Goal: Task Accomplishment & Management: Complete application form

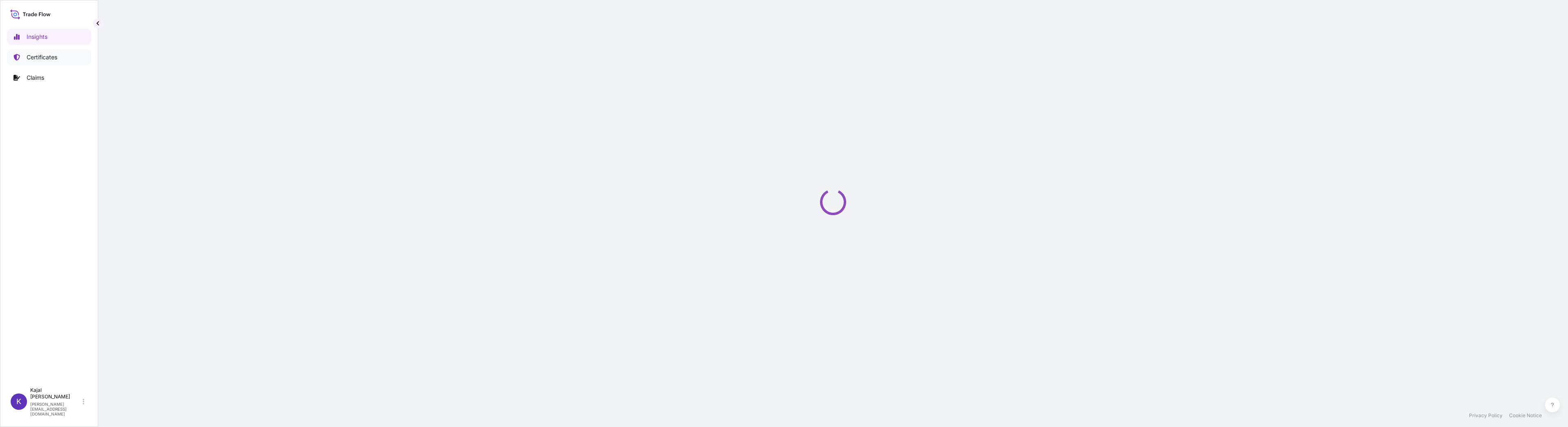
click at [45, 56] on p "Certificates" at bounding box center [42, 57] width 30 height 8
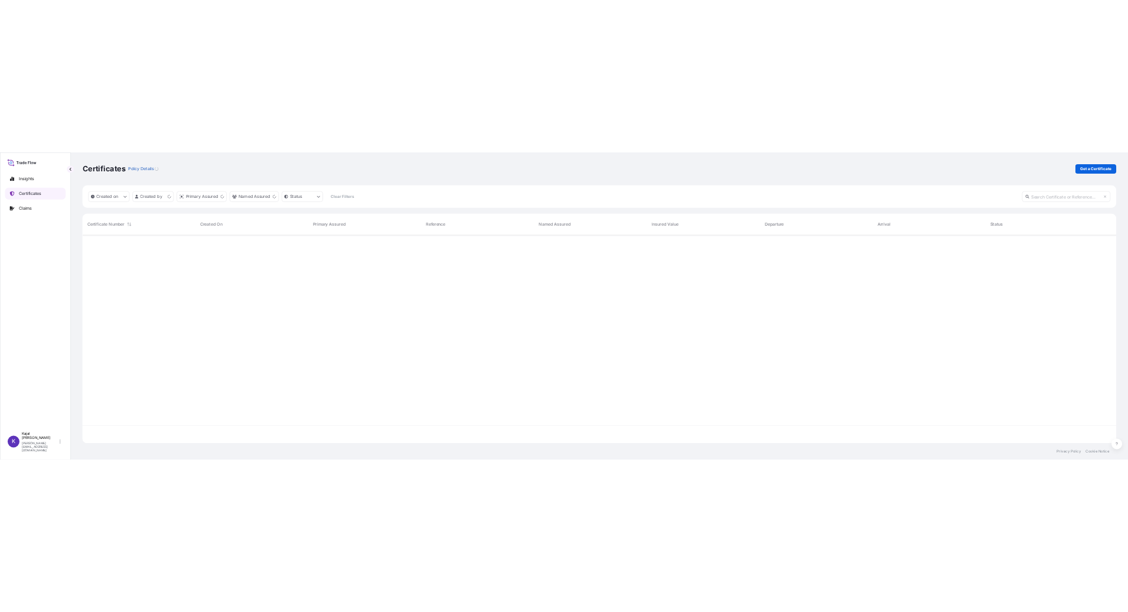
scroll to position [416, 2066]
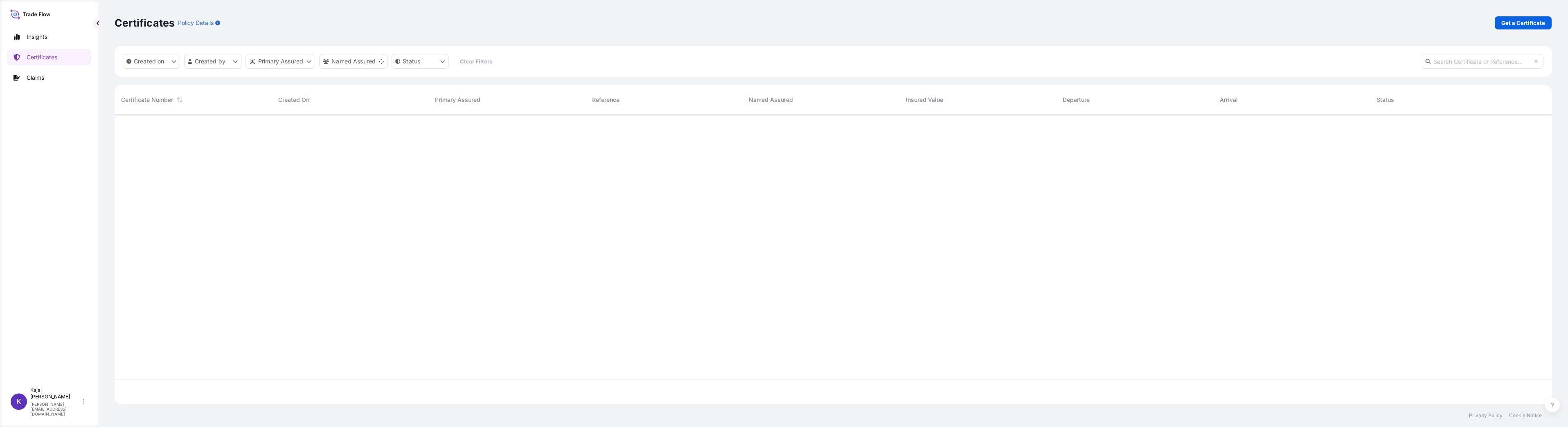
click at [1479, 62] on input "text" at bounding box center [1481, 61] width 123 height 15
paste input "31709-147-2"
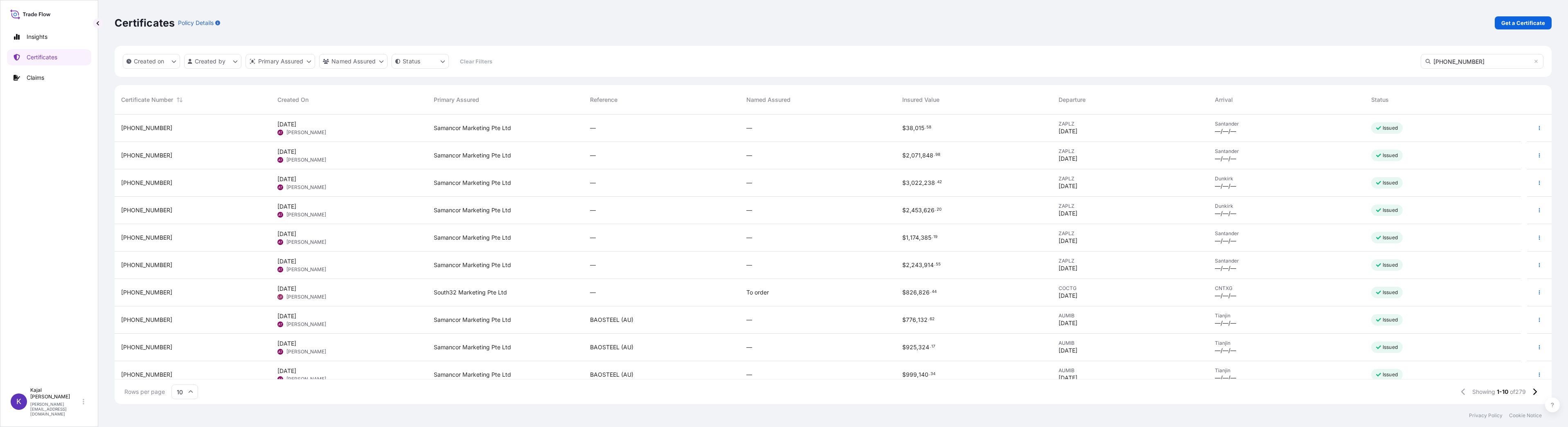
type input "31709-147-2"
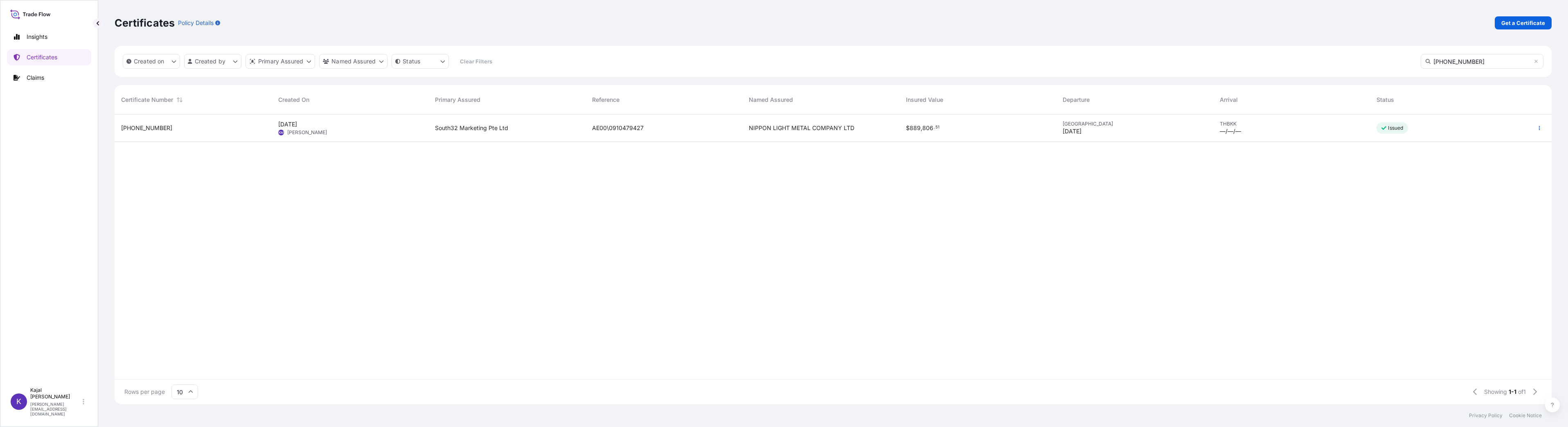
click at [146, 128] on span "31709-147-2" at bounding box center [147, 128] width 51 height 8
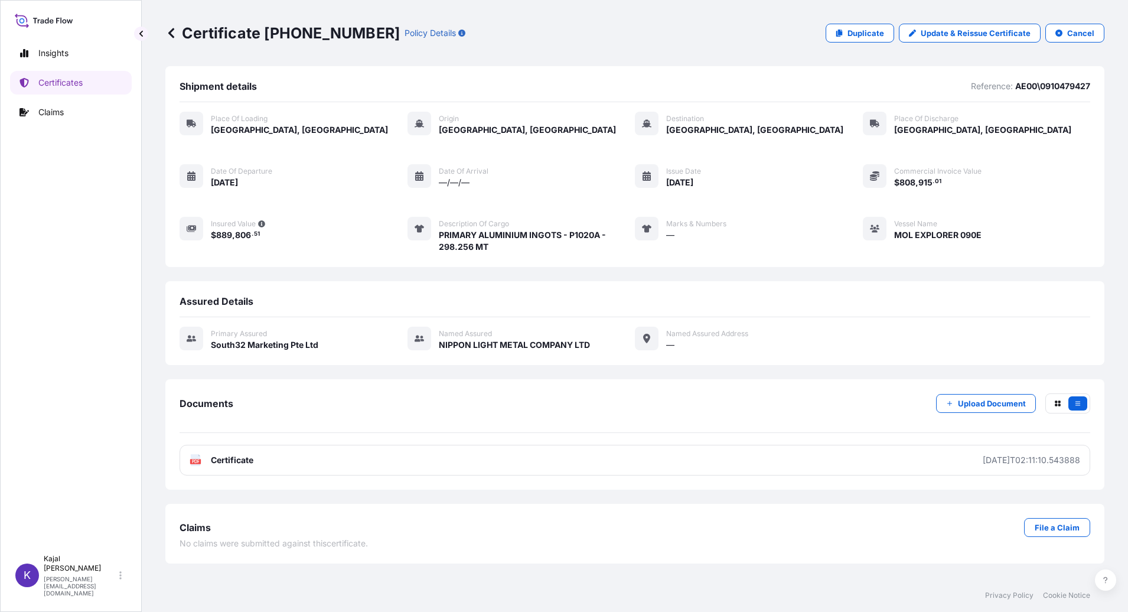
click at [874, 32] on p "Duplicate" at bounding box center [866, 33] width 37 height 12
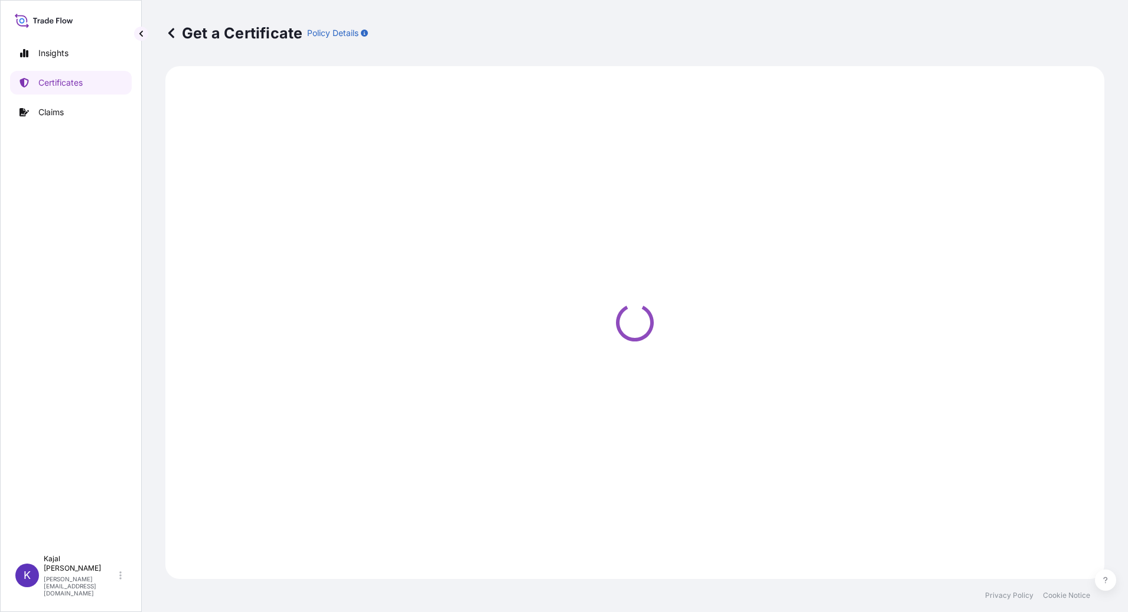
select select "Road / Inland"
select select "Sea"
select select "Road / Inland"
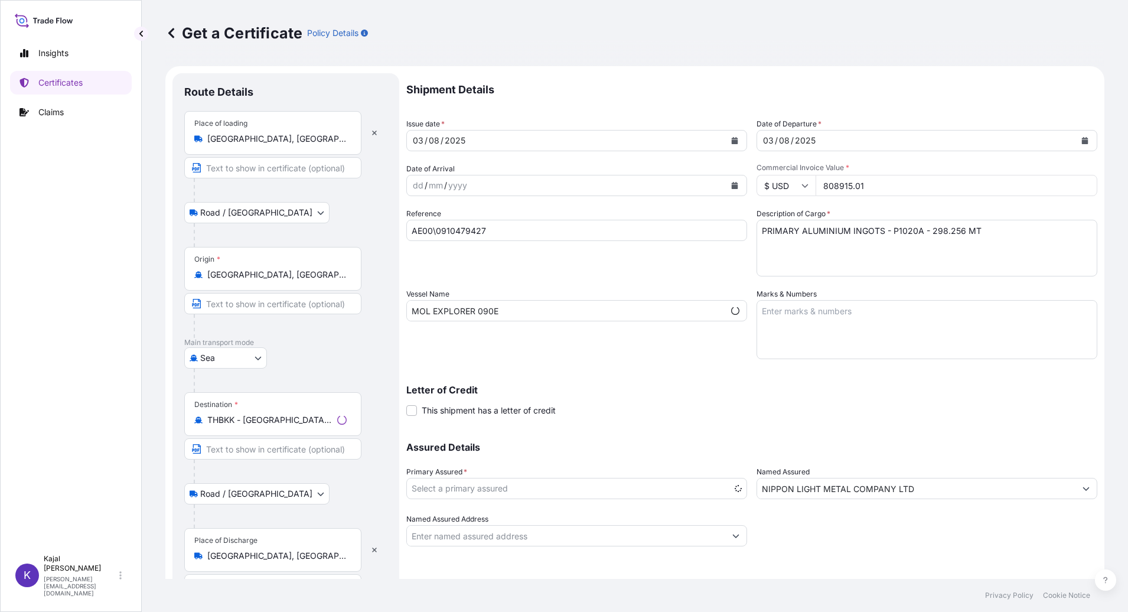
select select "31709"
click at [734, 141] on icon "Calendar" at bounding box center [734, 140] width 7 height 7
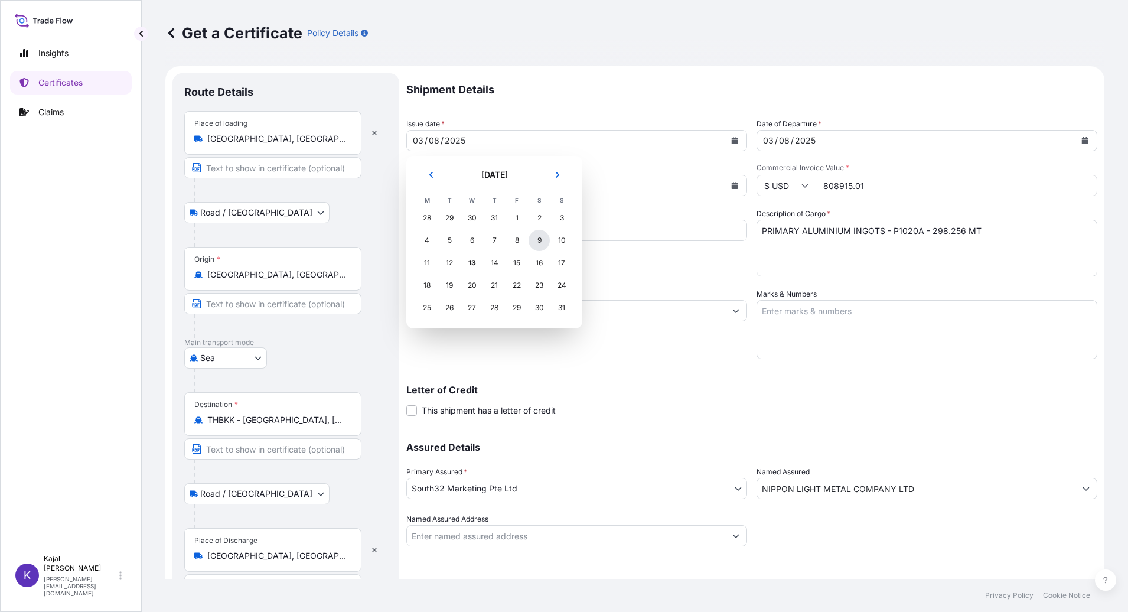
click at [542, 240] on div "9" at bounding box center [539, 240] width 21 height 21
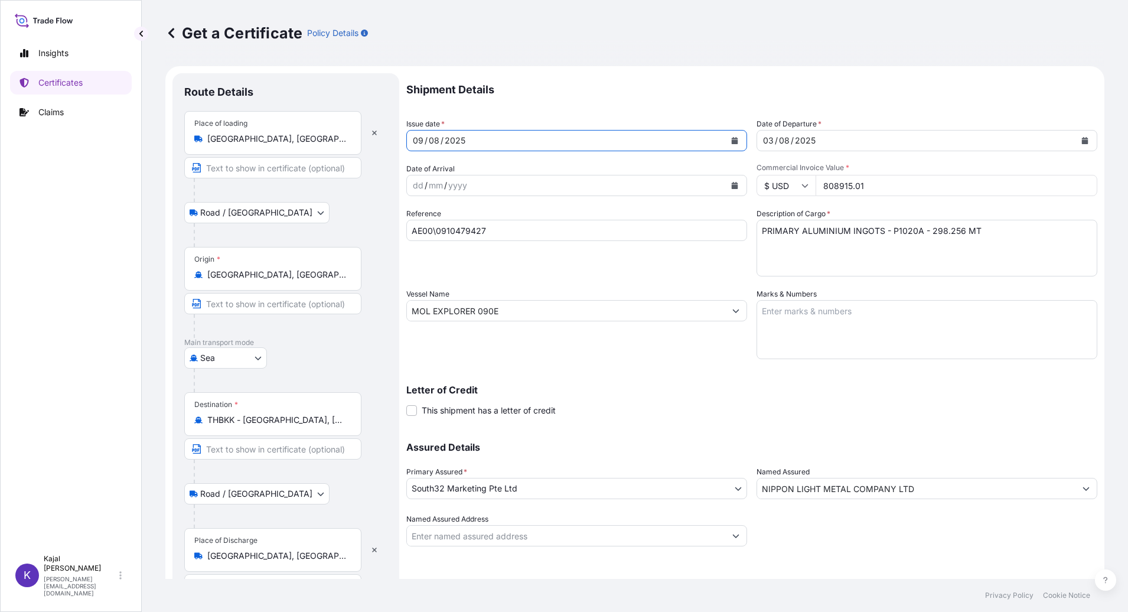
click at [795, 138] on div "2025" at bounding box center [805, 141] width 23 height 14
click at [1082, 141] on icon "Calendar" at bounding box center [1085, 140] width 6 height 7
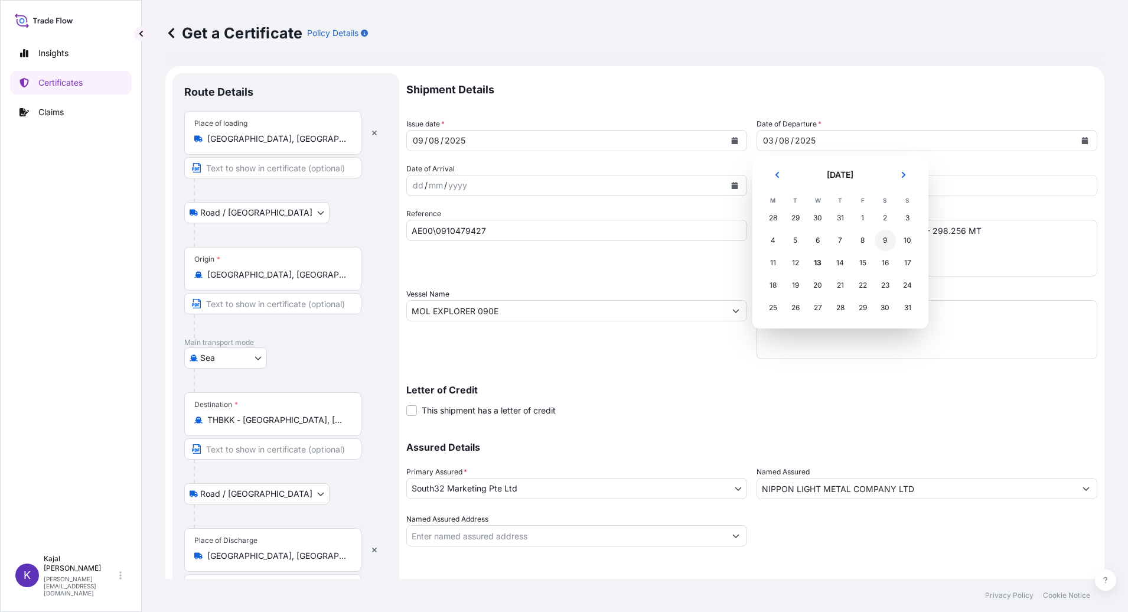
click at [888, 243] on div "9" at bounding box center [885, 240] width 21 height 21
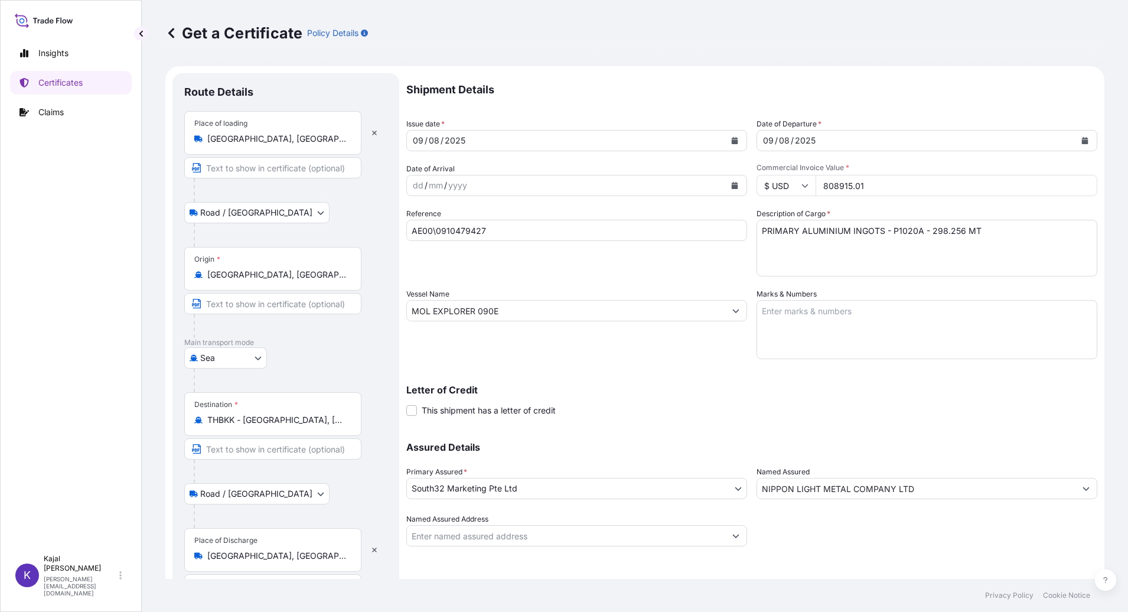
click at [490, 222] on input "AE00\0910479427" at bounding box center [576, 230] width 341 height 21
drag, startPoint x: 493, startPoint y: 230, endPoint x: 373, endPoint y: 240, distance: 120.3
click at [373, 240] on form "Route Details Place of loading Durban, South Africa Road / Inland Road / Inland…" at bounding box center [634, 340] width 939 height 548
paste input "85"
type input "AE00\0910479485"
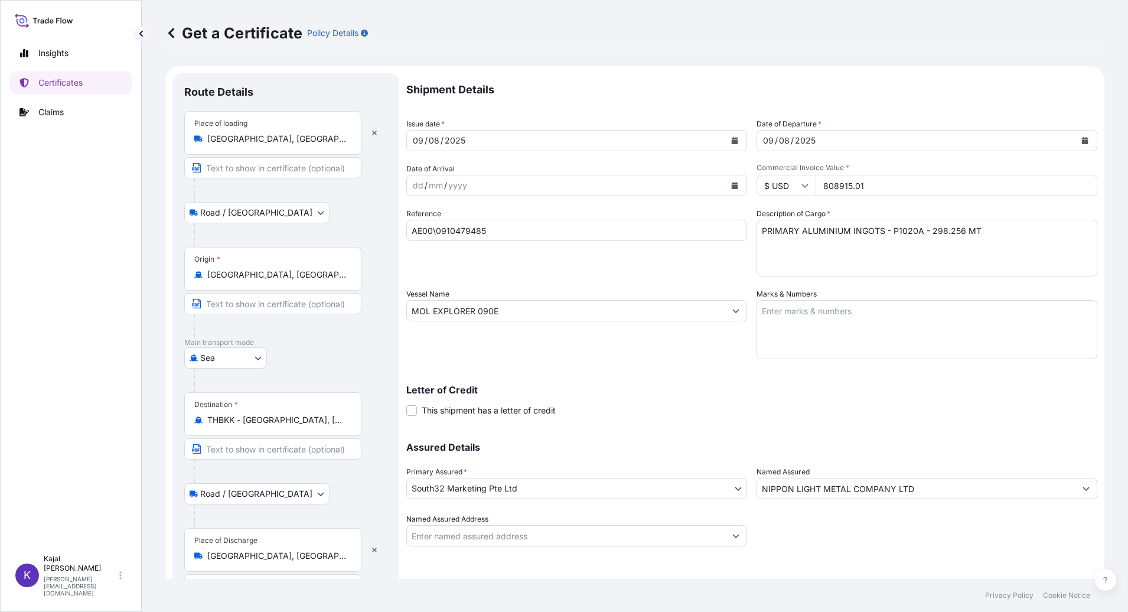
drag, startPoint x: 817, startPoint y: 185, endPoint x: 932, endPoint y: 184, distance: 114.6
click at [932, 184] on input "808915.01" at bounding box center [957, 185] width 282 height 21
type input "271733.02"
click at [861, 396] on div "Letter of Credit This shipment has a letter of credit Letter of credit * Letter…" at bounding box center [751, 400] width 691 height 31
click at [890, 230] on textarea "PRIMARY ALUMINIUM INGOTS - P1020A - 298.256 MT" at bounding box center [927, 248] width 341 height 57
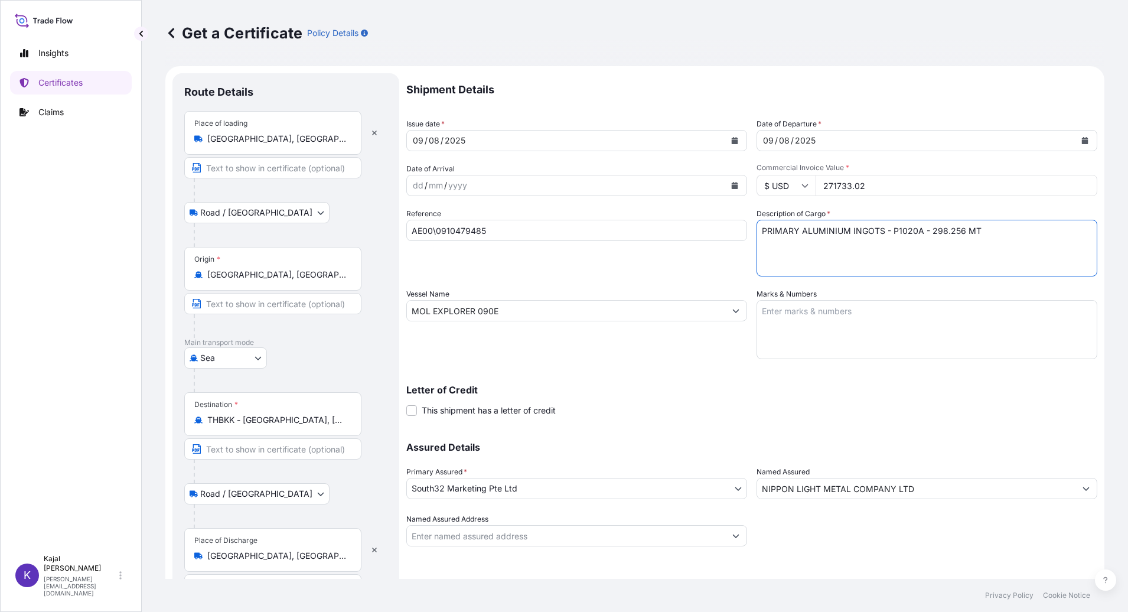
click at [894, 231] on textarea "PRIMARY ALUMINIUM INGOTS - P1020A - 298.256 MT" at bounding box center [927, 248] width 341 height 57
click at [925, 232] on textarea "PRIMARY ALUMINIUM INGOTS - P1020A - 298.256 MT" at bounding box center [927, 248] width 341 height 57
type textarea "PRIMARY ALUMINIUM INGOTS - P0610A - 100.191 MT"
drag, startPoint x: 467, startPoint y: 311, endPoint x: 343, endPoint y: 308, distance: 124.7
click at [340, 310] on form "Route Details Place of loading Durban, South Africa Road / Inland Road / Inland…" at bounding box center [634, 340] width 939 height 548
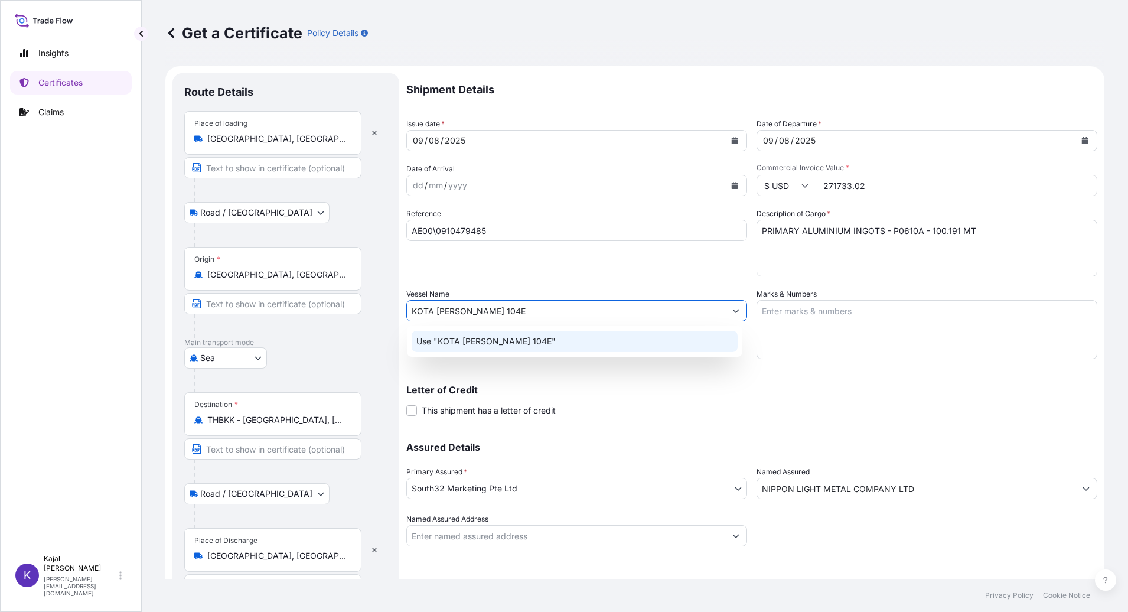
click at [500, 341] on p "Use "KOTA LEKAS 104E"" at bounding box center [485, 342] width 139 height 12
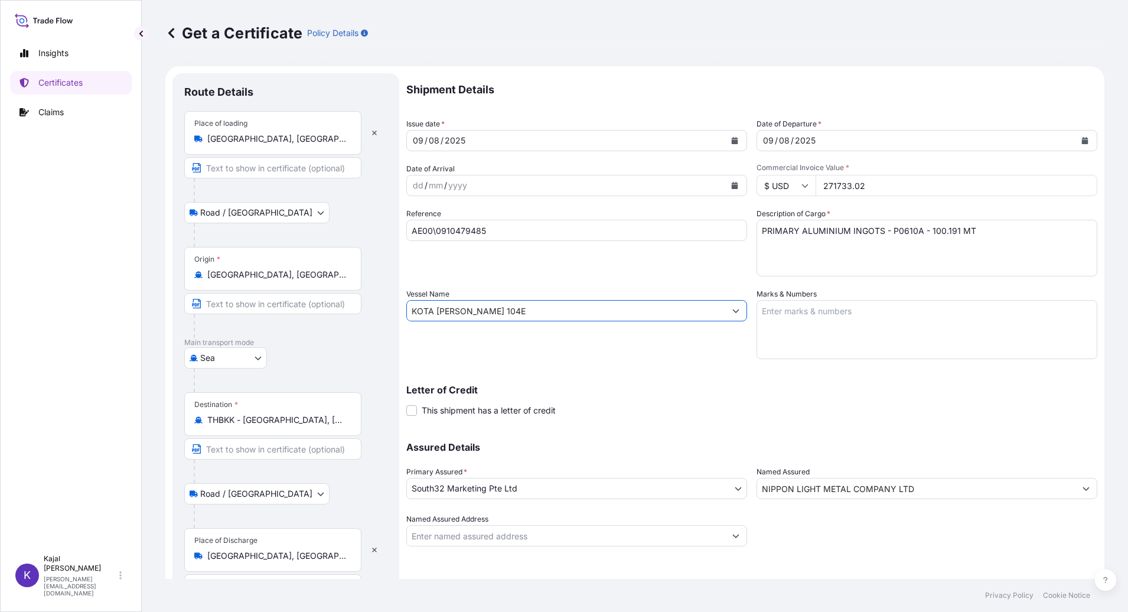
type input "KOTA LEKAS 104E"
click at [606, 414] on div "Letter of Credit This shipment has a letter of credit Letter of credit * Letter…" at bounding box center [751, 400] width 691 height 31
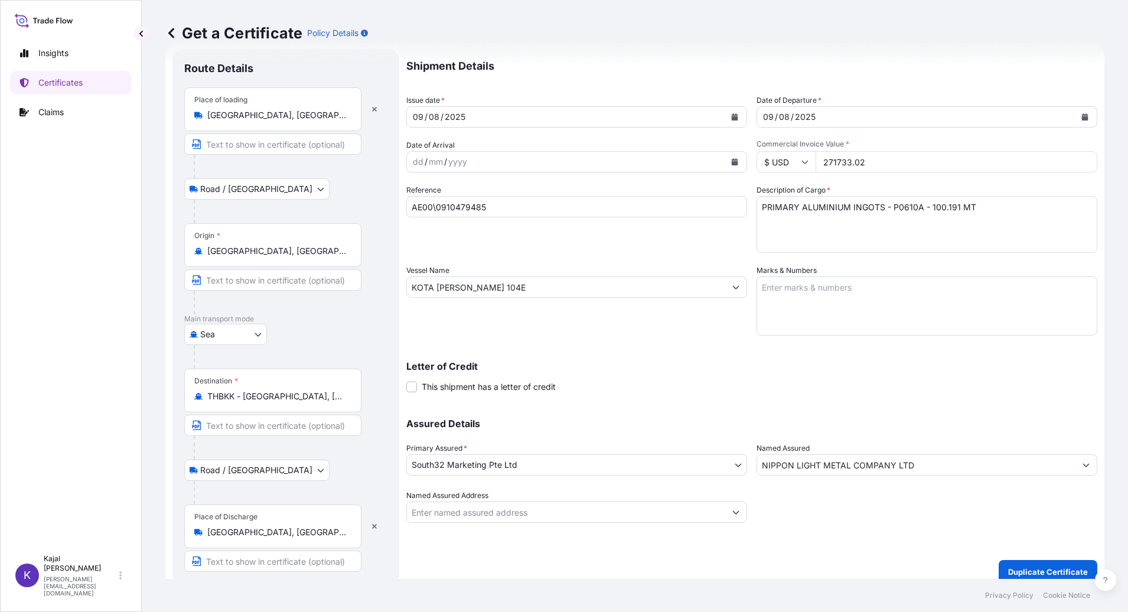
scroll to position [35, 0]
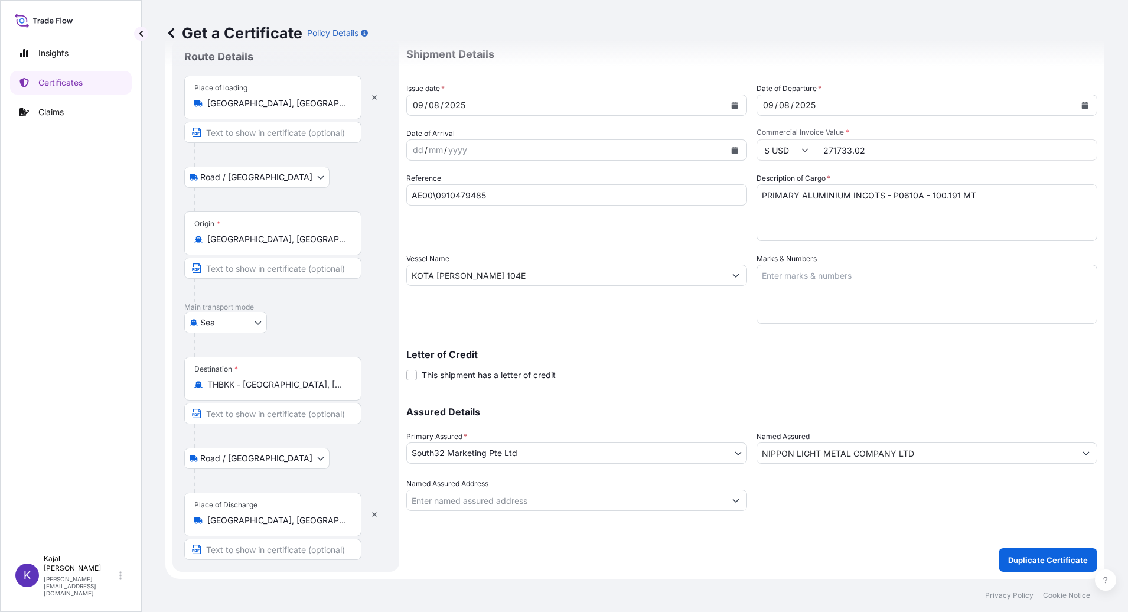
click at [1076, 454] on button "Show suggestions" at bounding box center [1086, 452] width 21 height 21
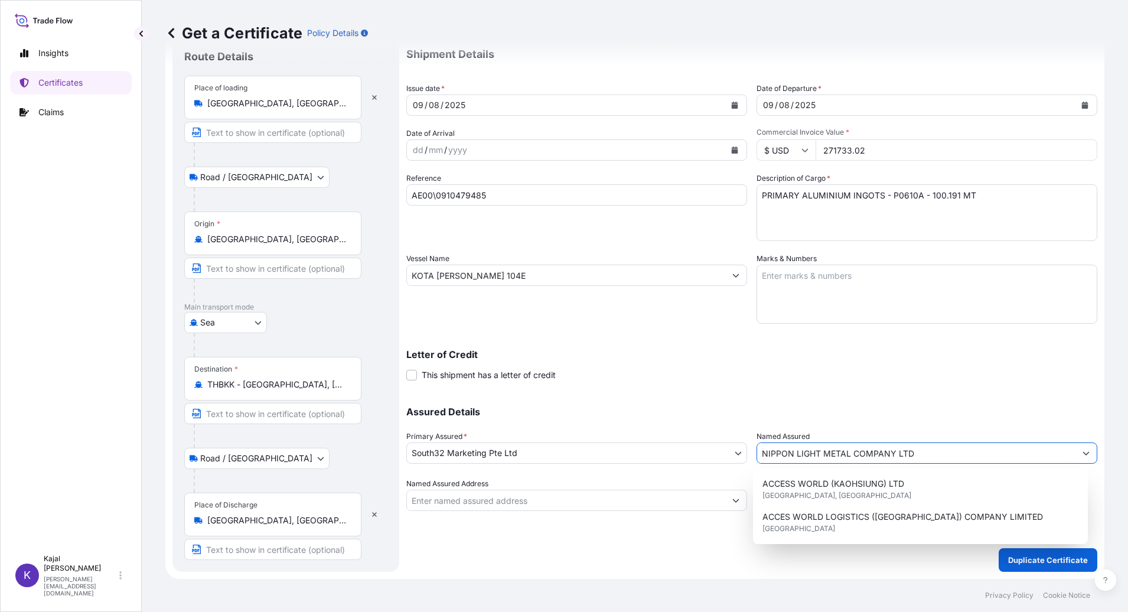
drag, startPoint x: 938, startPoint y: 453, endPoint x: 600, endPoint y: 463, distance: 338.1
click at [600, 463] on div "Assured Details Primary Assured * South32 Marketing Pte Ltd Groote Eylandt Mini…" at bounding box center [751, 452] width 691 height 118
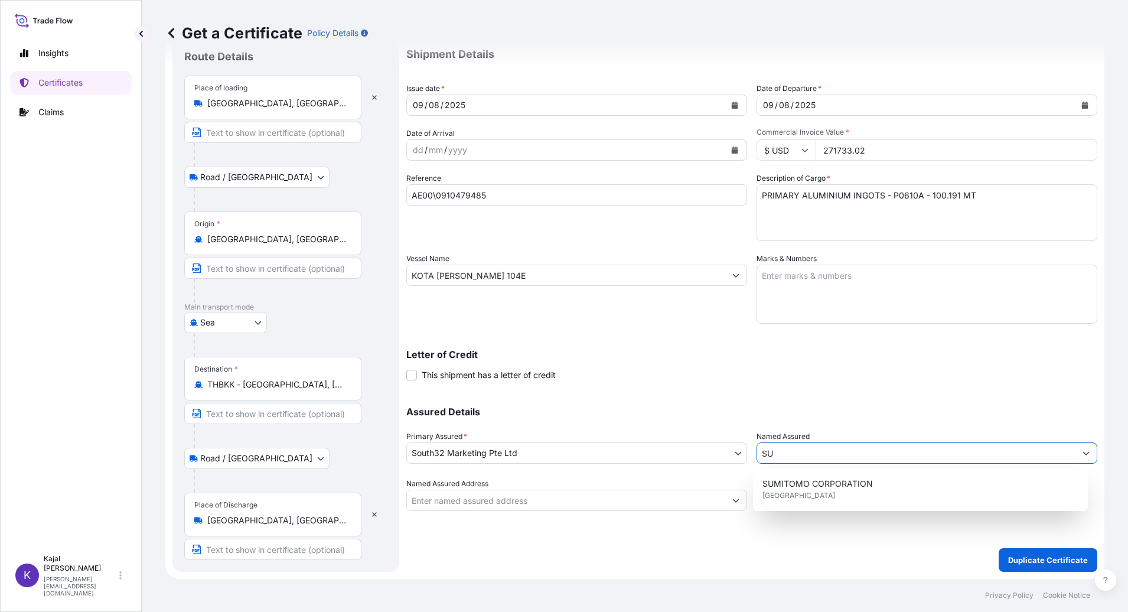
type input "S"
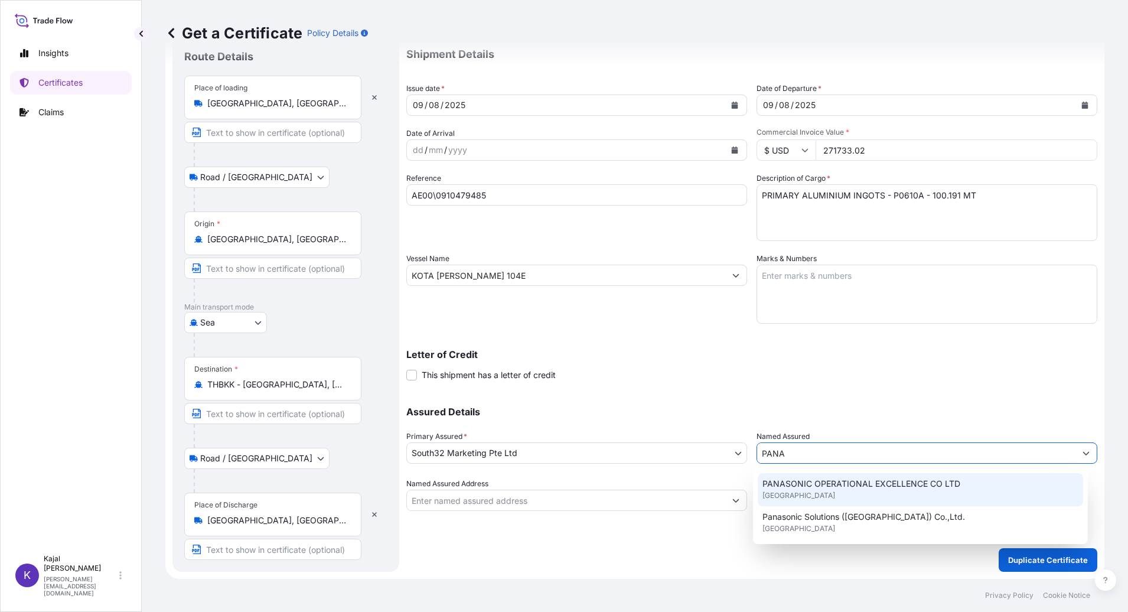
click at [803, 486] on span "PANASONIC OPERATIONAL EXCELLENCE CO LTD" at bounding box center [862, 484] width 198 height 12
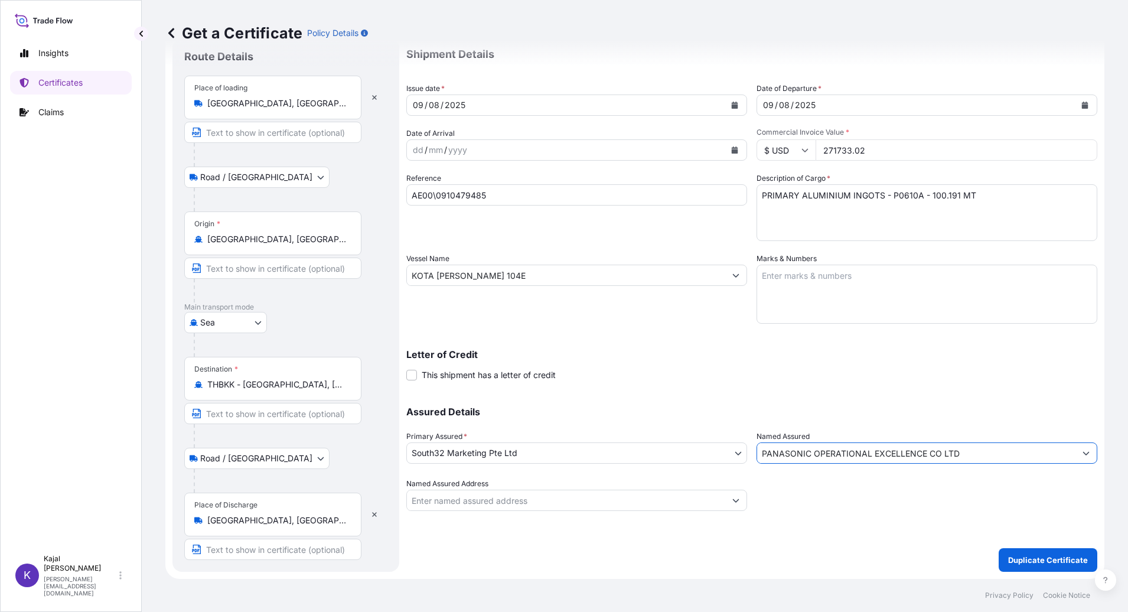
type input "PANASONIC OPERATIONAL EXCELLENCE CO LTD"
click at [766, 523] on div "Shipment Details Issue date * 09 / 08 / 2025 Date of Departure * 09 / 08 / 2025…" at bounding box center [751, 305] width 691 height 534
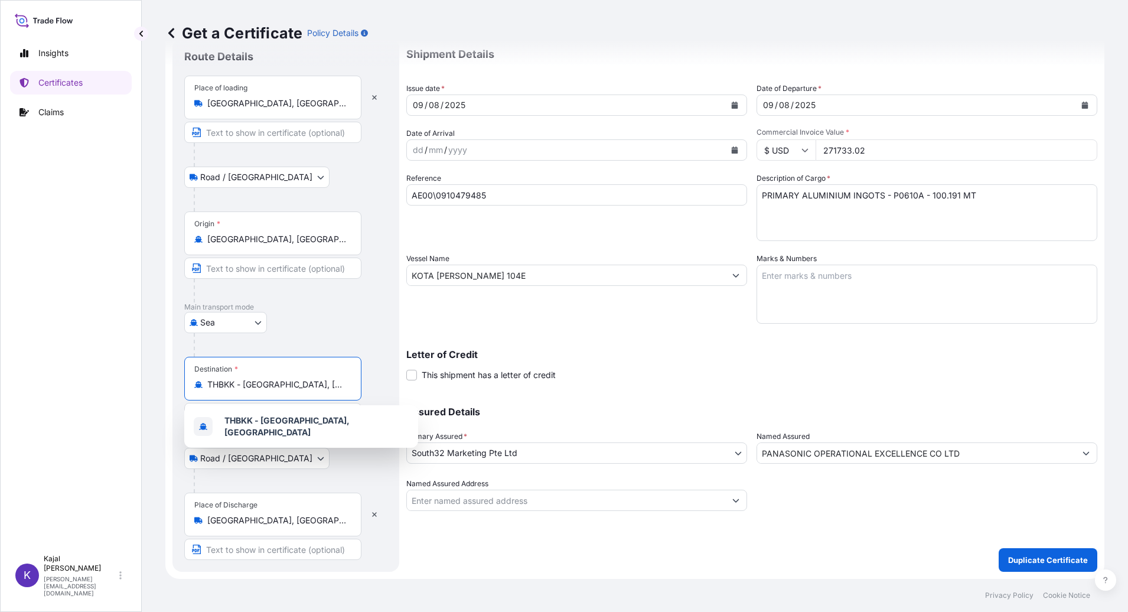
click at [215, 385] on input "THBKK - Bangkok, Thailand" at bounding box center [276, 385] width 139 height 12
drag, startPoint x: 296, startPoint y: 388, endPoint x: -3, endPoint y: 414, distance: 300.0
click at [0, 414] on html "1 option available. Insights Certificates Claims K Kajal Modha modhak@south32.n…" at bounding box center [564, 306] width 1128 height 612
type input "K"
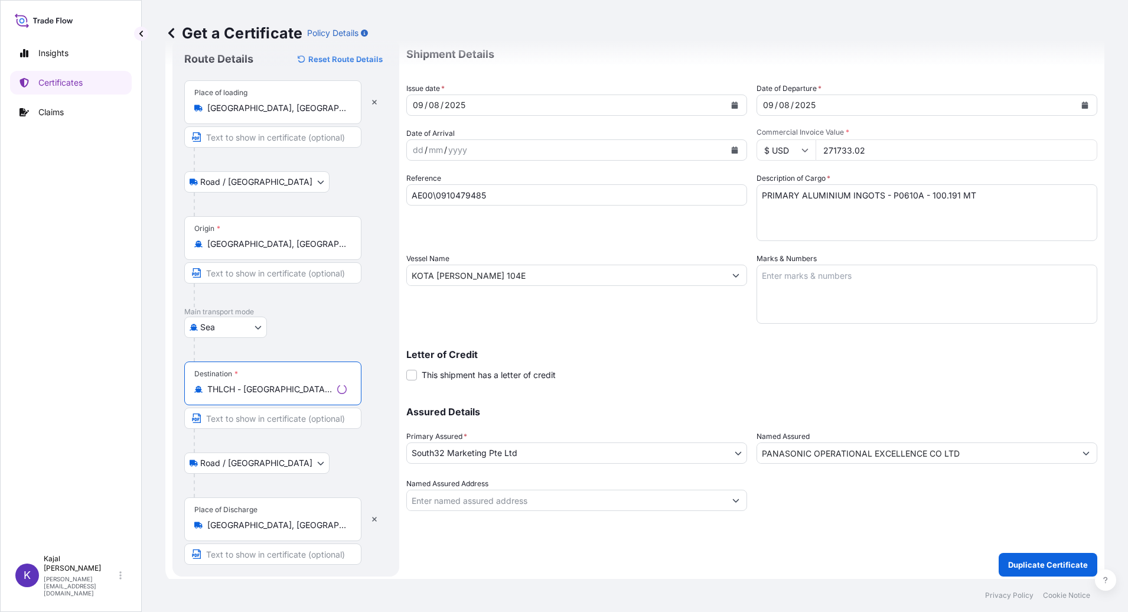
type input "THLCH - Laem Chabang, Thailand"
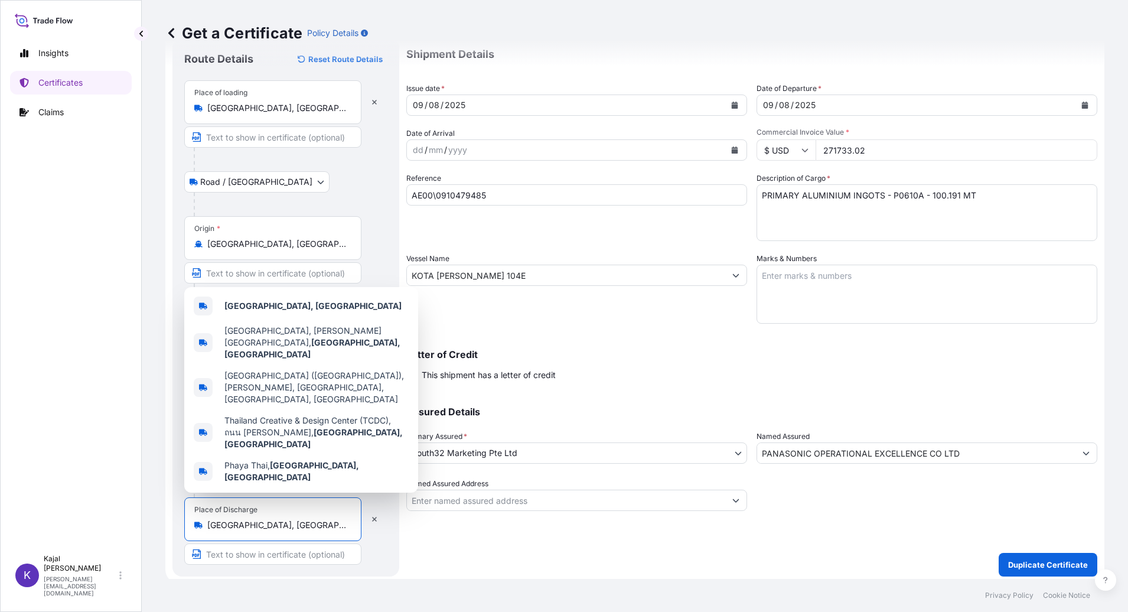
drag, startPoint x: 295, startPoint y: 525, endPoint x: 33, endPoint y: 526, distance: 262.3
click at [33, 526] on div "Insights Certificates Claims K Kajal Modha modhak@south32.net Get a Certificate…" at bounding box center [564, 306] width 1128 height 612
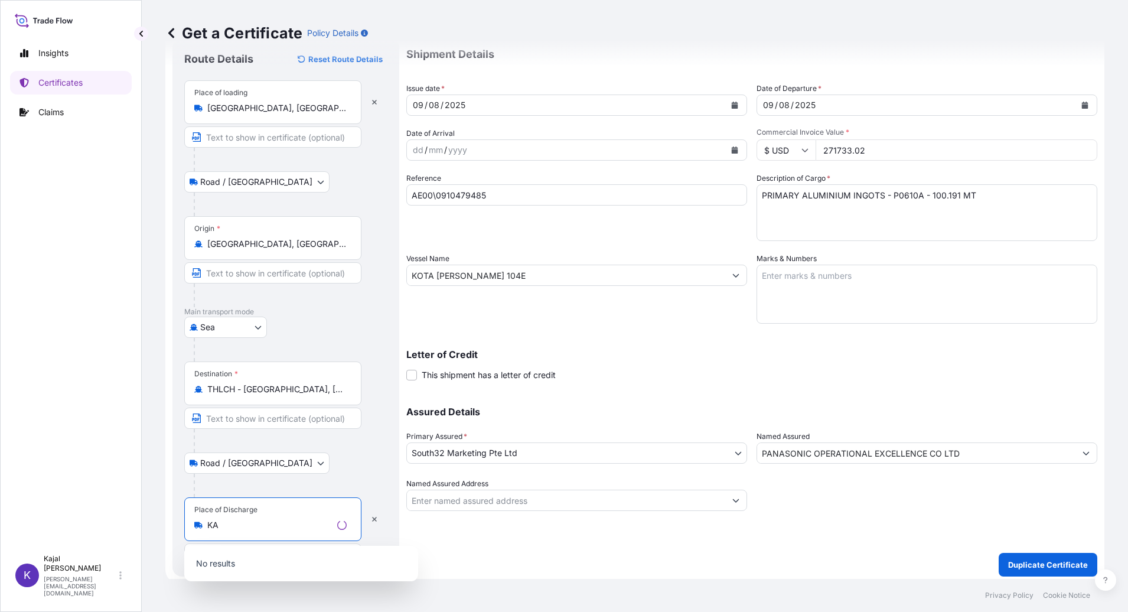
type input "K"
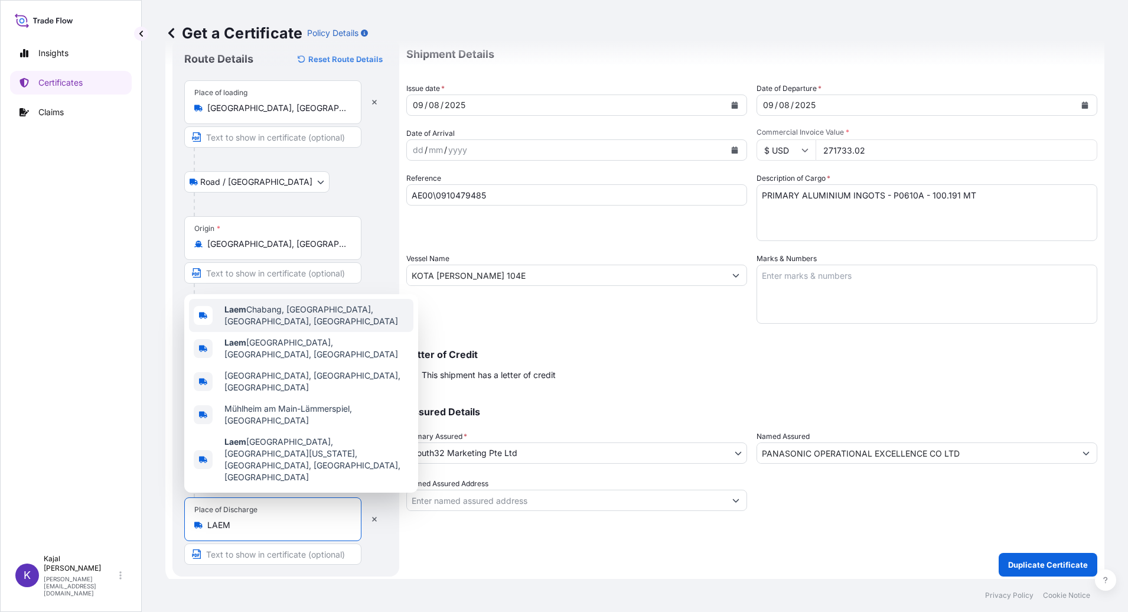
click at [285, 327] on span "Laem Chabang, Bang Lamung District, Chon Buri, Thailand" at bounding box center [316, 316] width 184 height 24
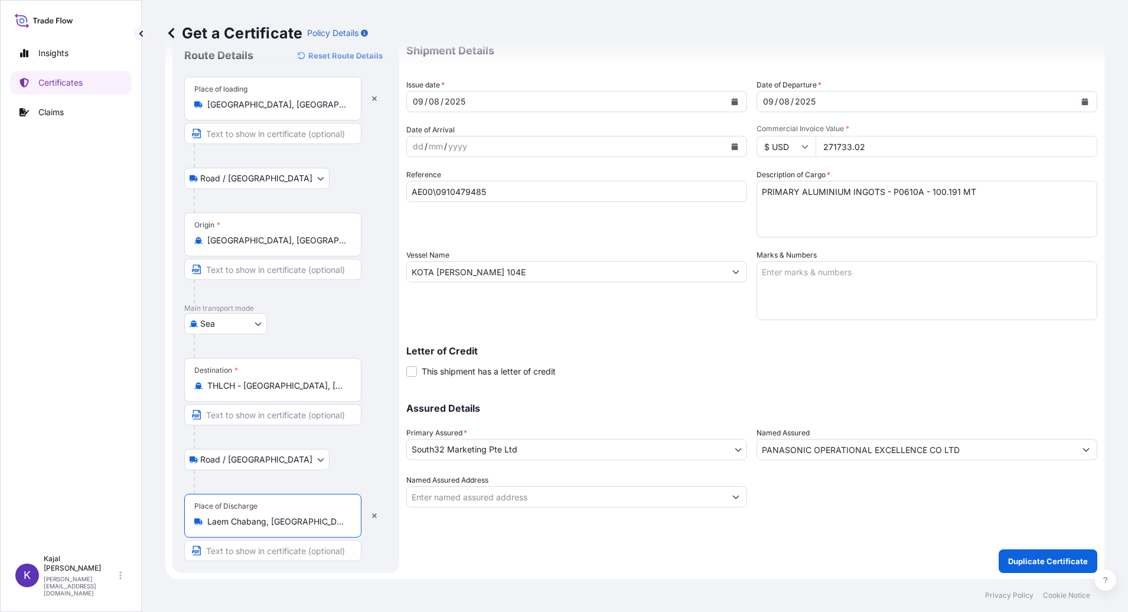
scroll to position [40, 0]
type input "Laem Chabang, Bang Lamung District, Chon Buri, Thailand"
click at [1027, 562] on p "Duplicate Certificate" at bounding box center [1048, 560] width 80 height 12
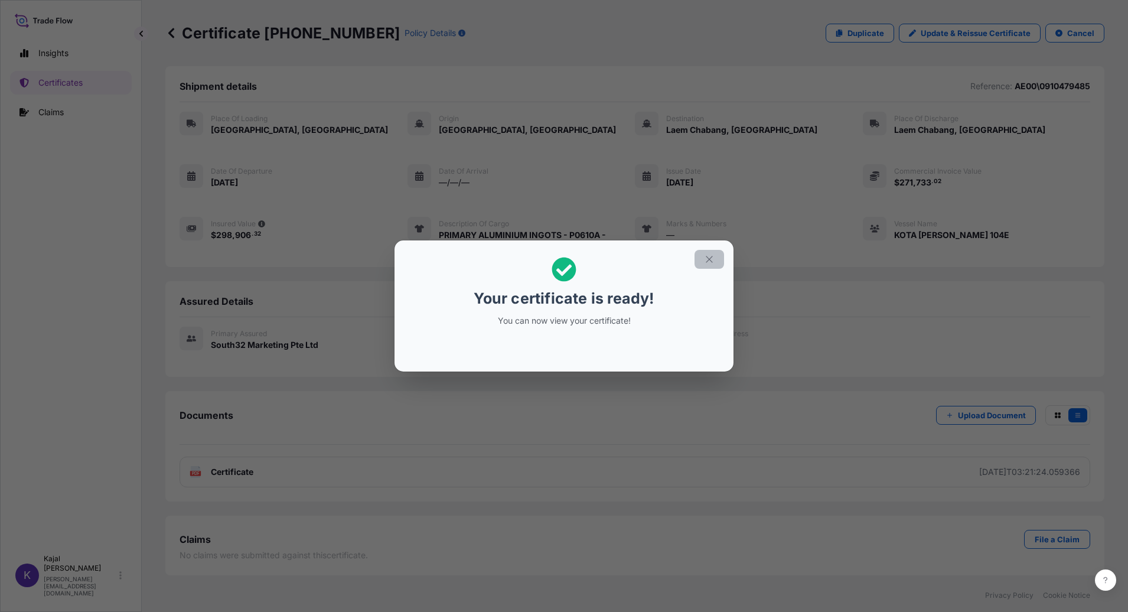
click at [709, 258] on icon "button" at bounding box center [709, 259] width 11 height 11
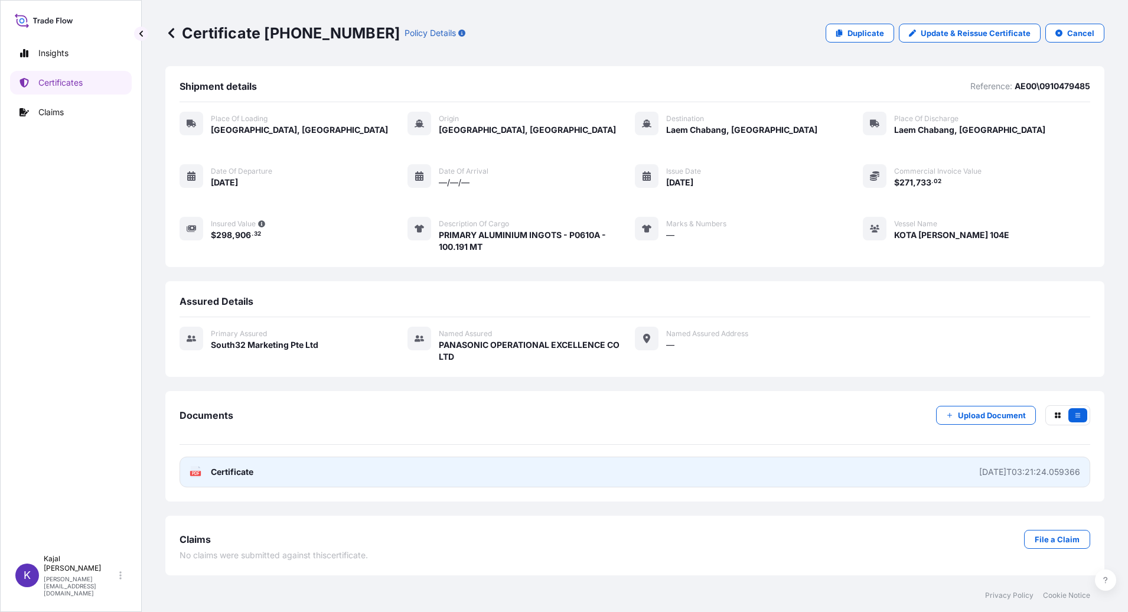
click at [235, 470] on span "Certificate" at bounding box center [232, 472] width 43 height 12
